Goal: Answer question/provide support

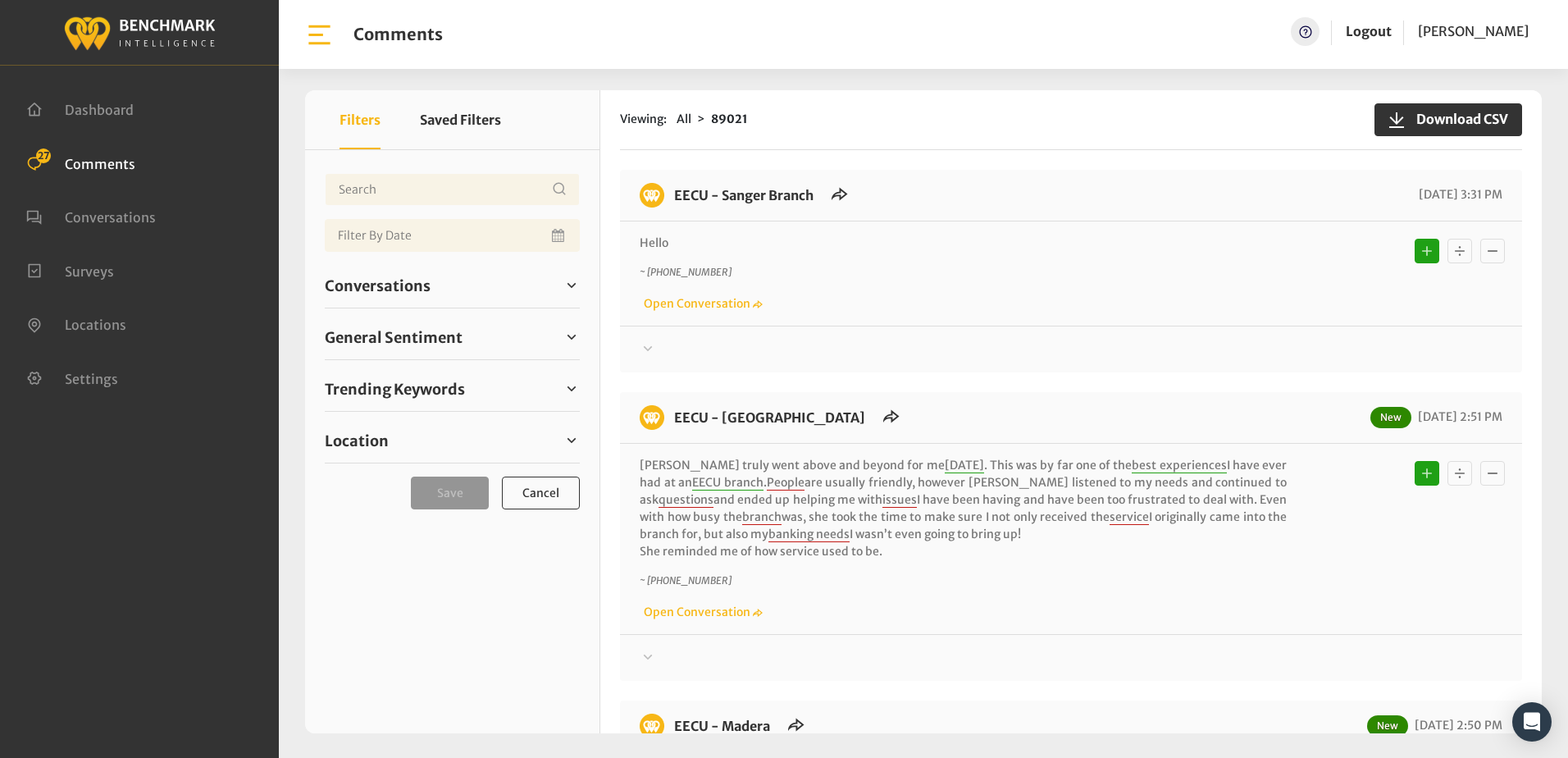
click at [879, 318] on div "Hello ~ +15593929361 Open Conversation" at bounding box center [1071, 273] width 902 height 104
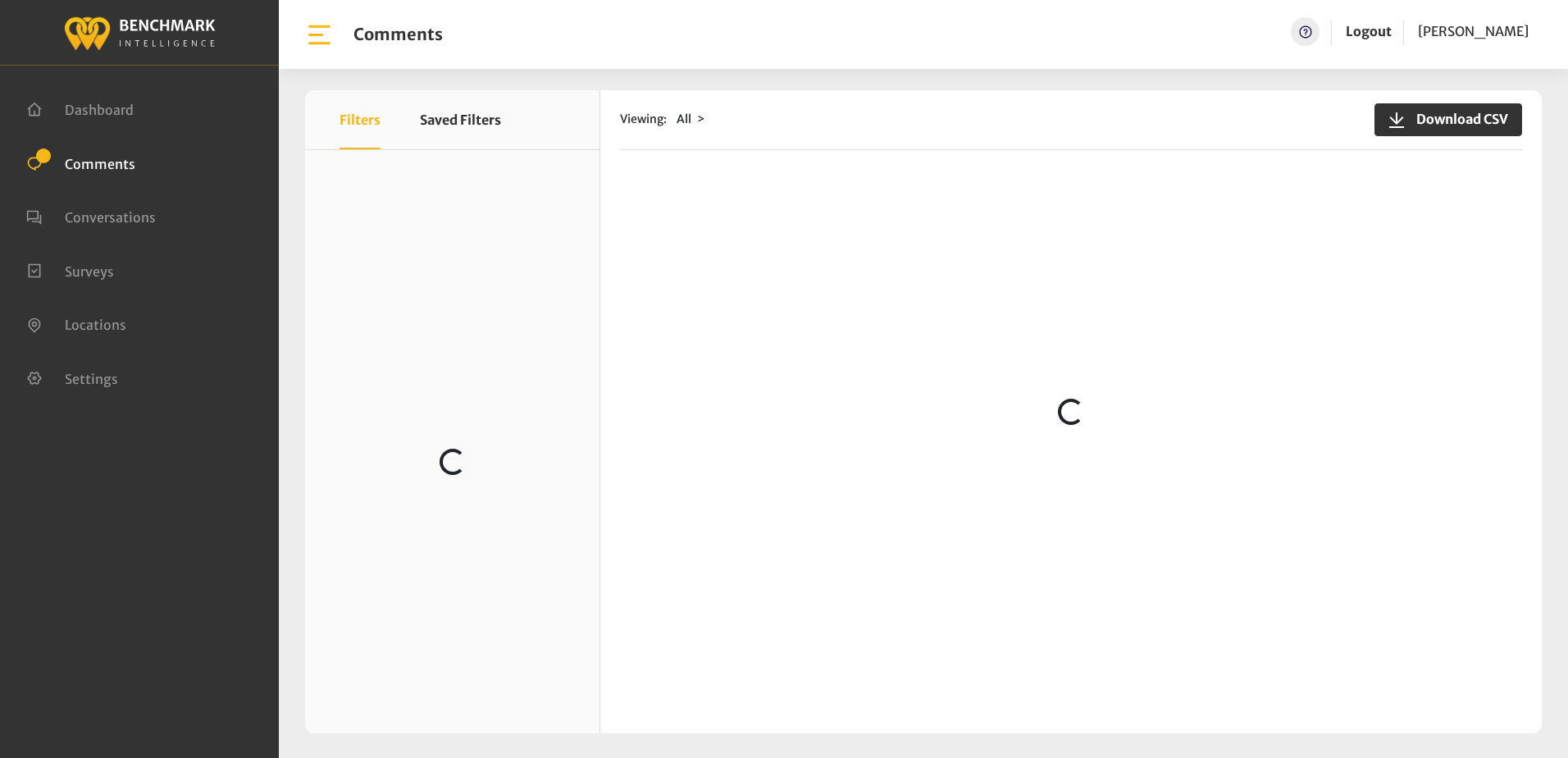
scroll to position [492, 0]
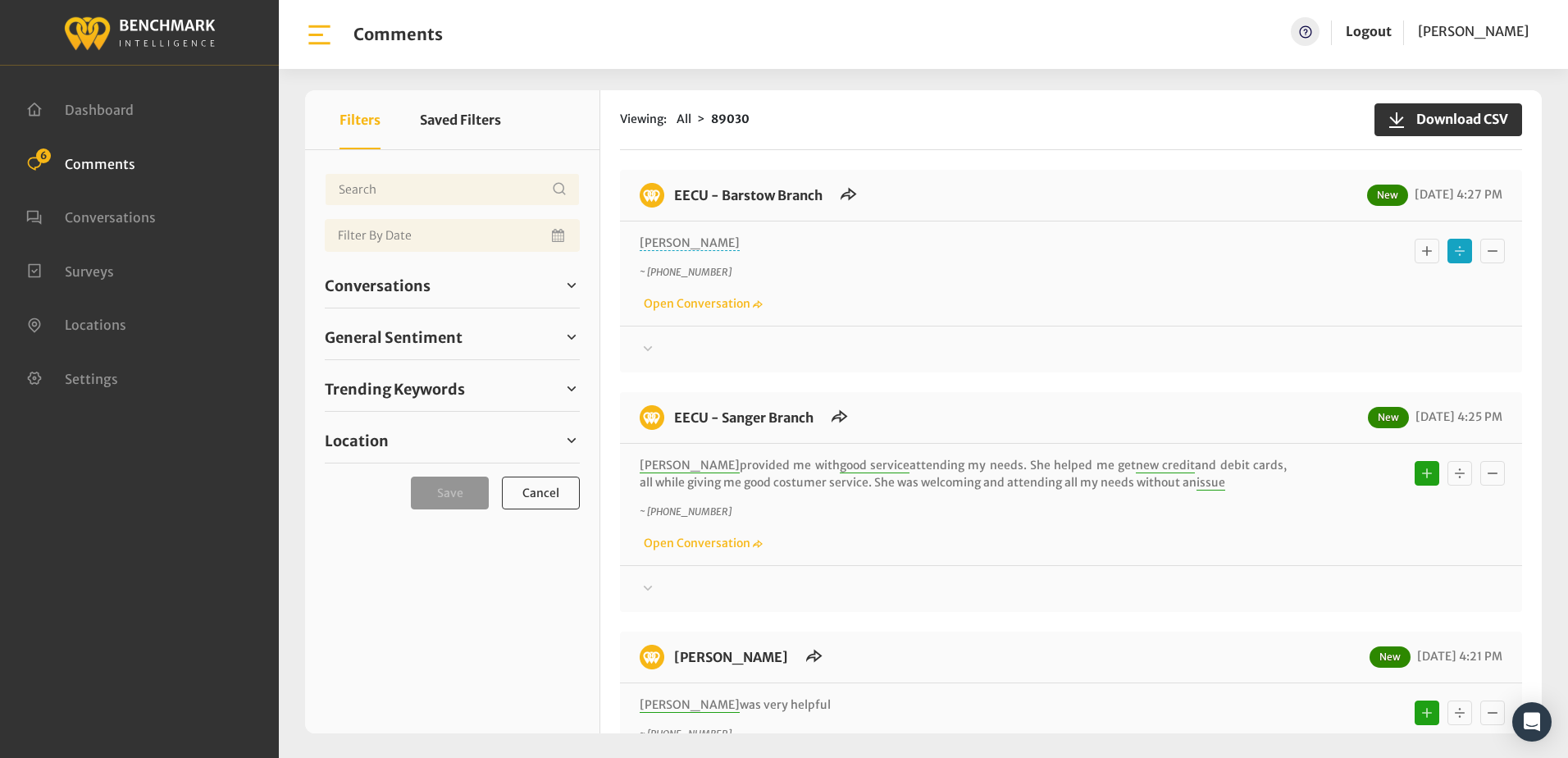
click at [650, 347] on icon at bounding box center [648, 347] width 9 height 5
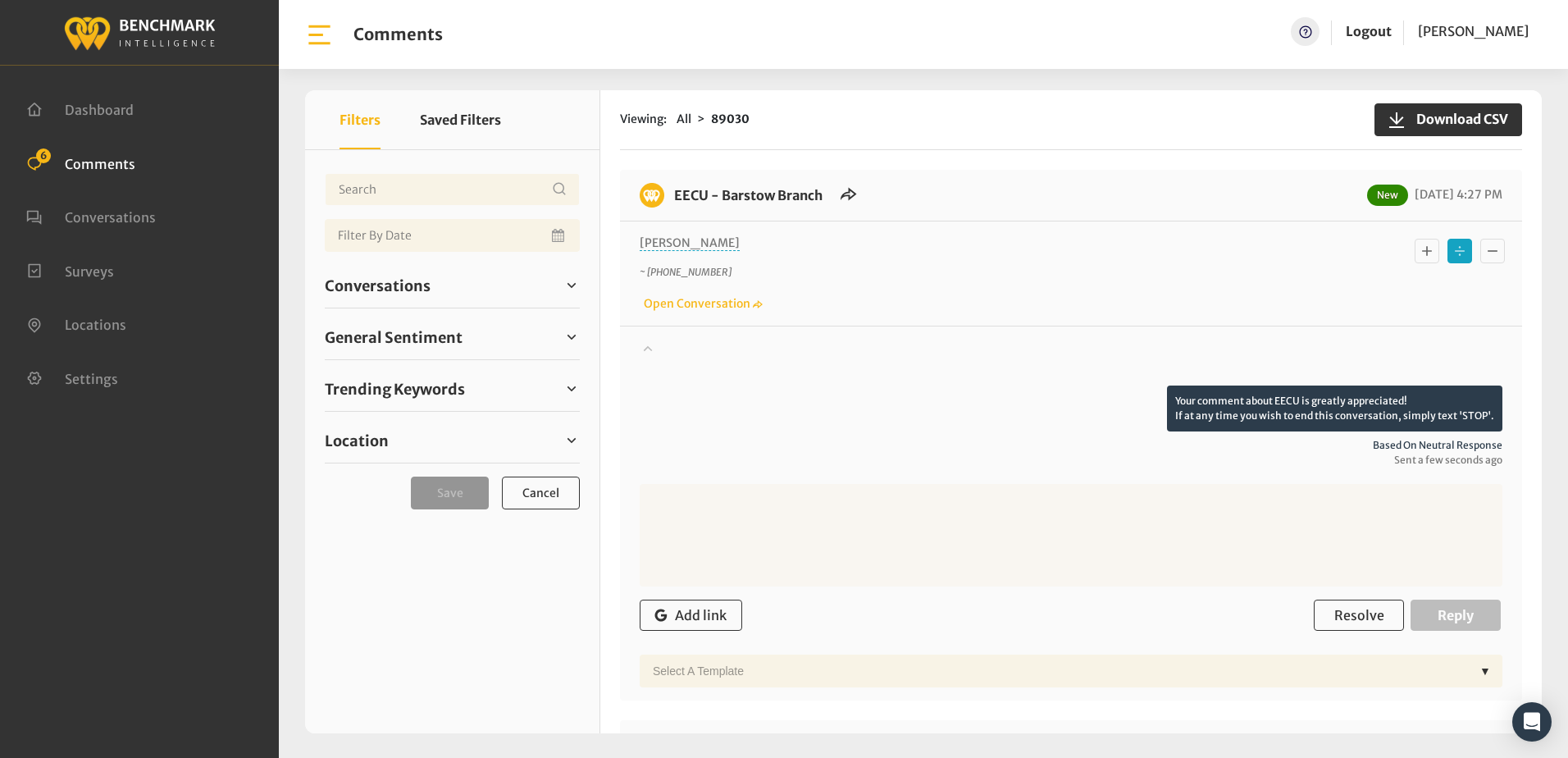
click at [650, 347] on icon at bounding box center [648, 348] width 16 height 20
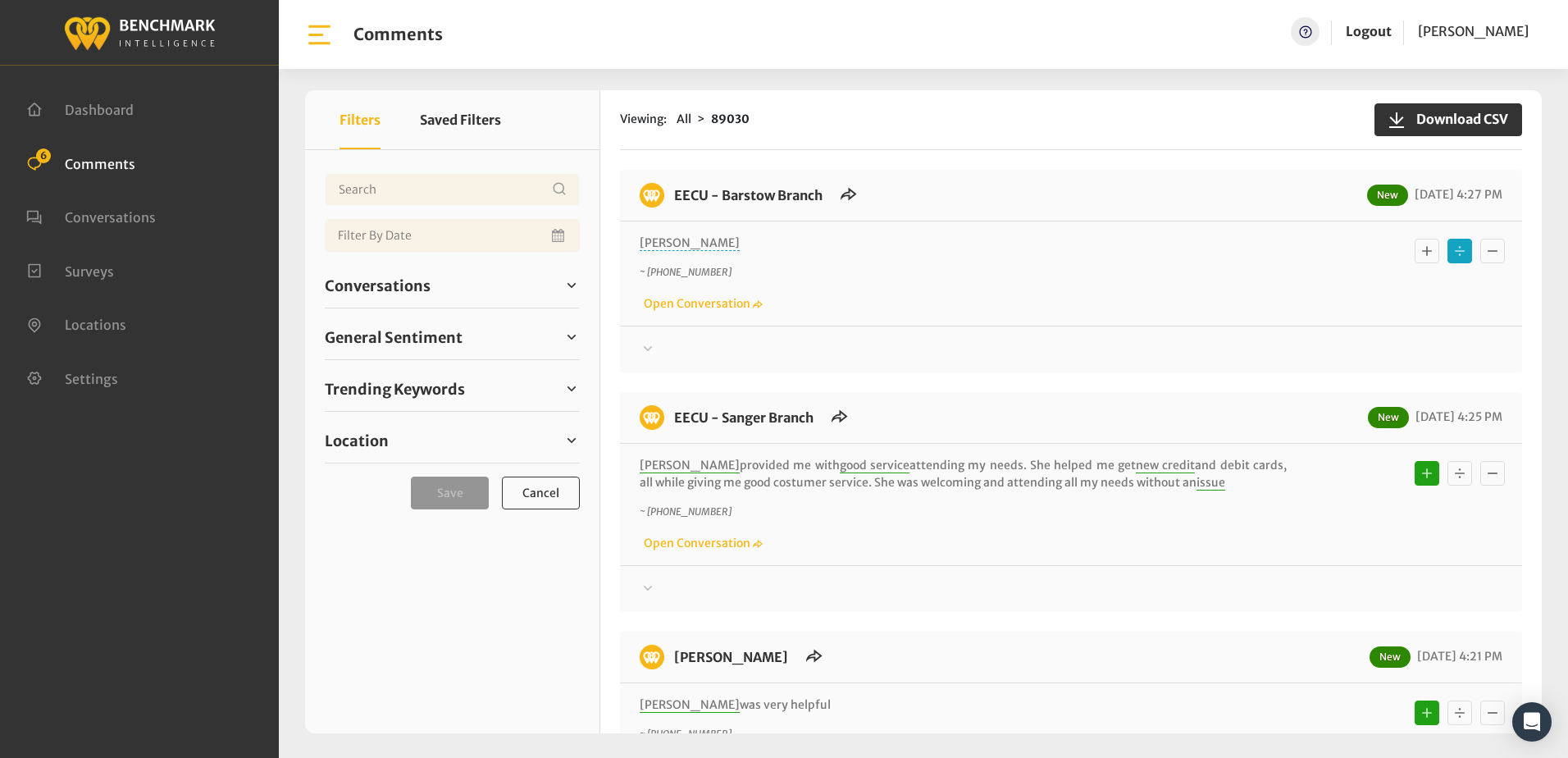
click at [931, 260] on div "Tomas ~ +15594208779 Open Conversation" at bounding box center [1070, 274] width 862 height 78
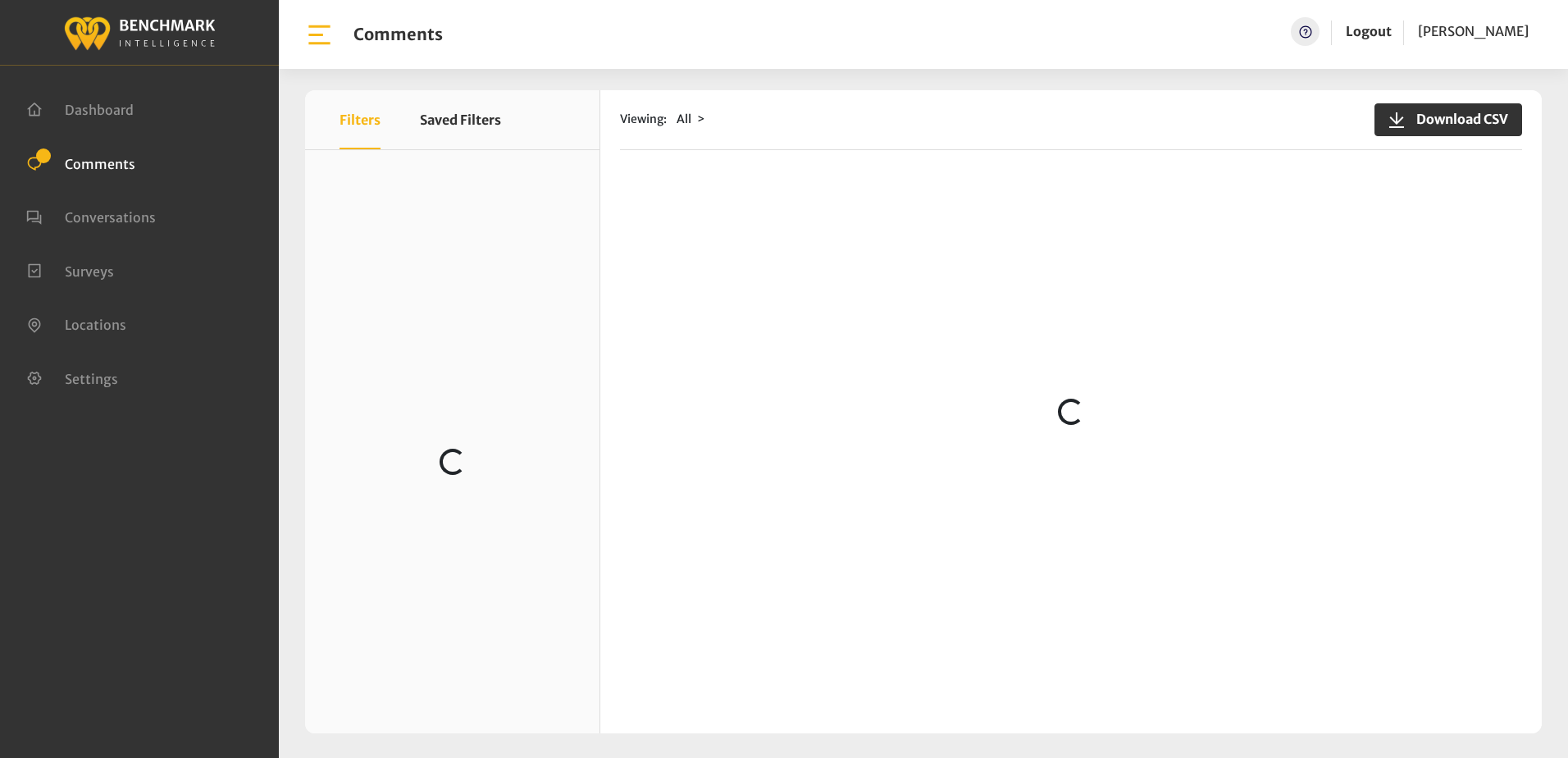
scroll to position [2296, 0]
